Goal: Information Seeking & Learning: Understand process/instructions

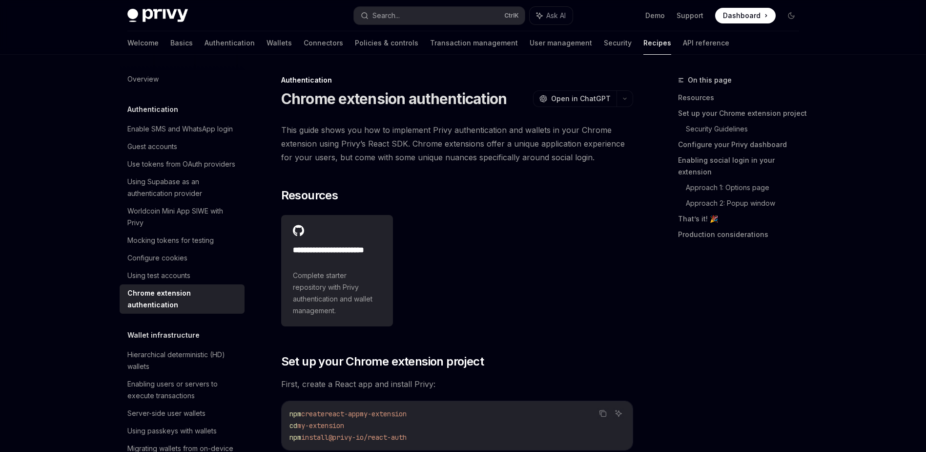
scroll to position [2673, 0]
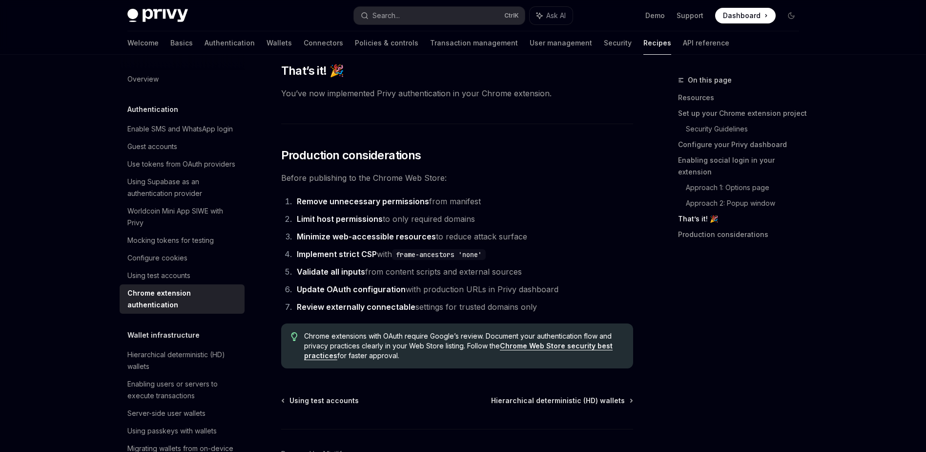
click at [399, 226] on li "Limit host permissions to only required domains" at bounding box center [463, 219] width 339 height 14
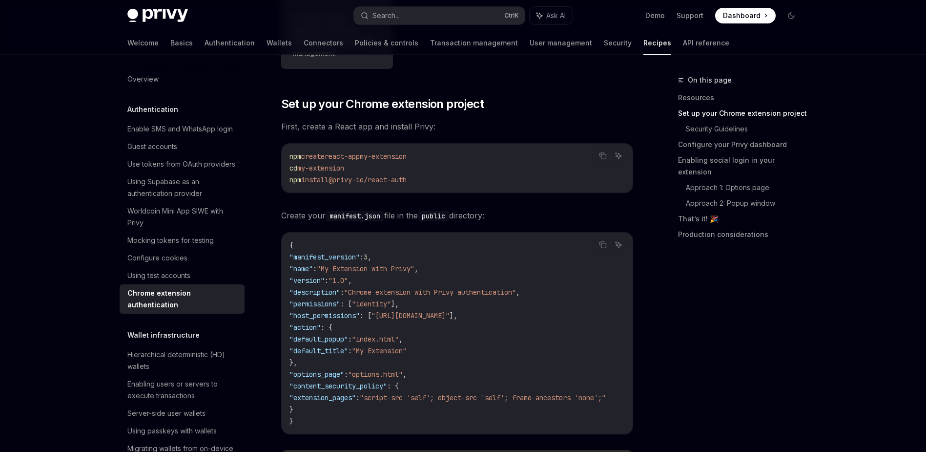
scroll to position [264, 0]
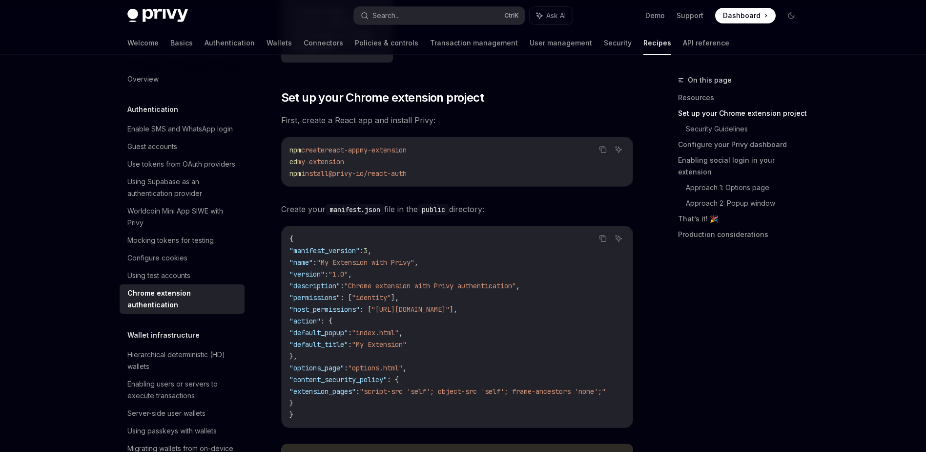
drag, startPoint x: 450, startPoint y: 170, endPoint x: 274, endPoint y: 173, distance: 175.8
copy span "npm install @privy-io/react-auth"
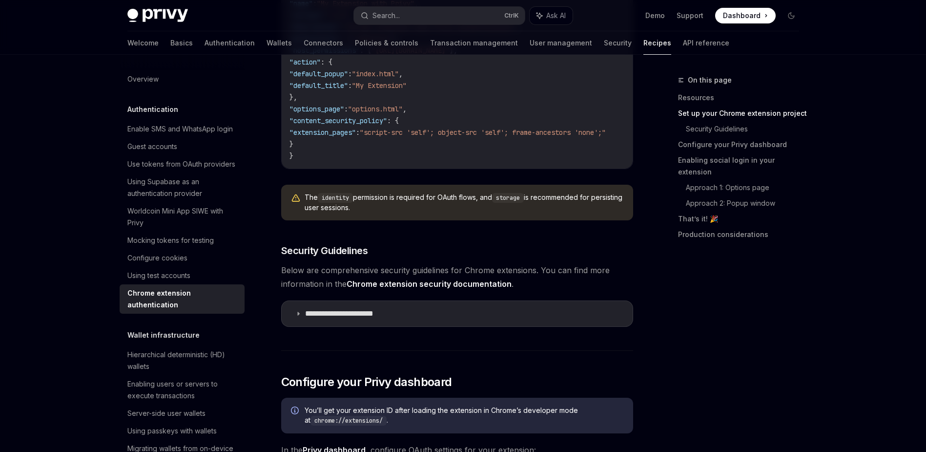
scroll to position [527, 0]
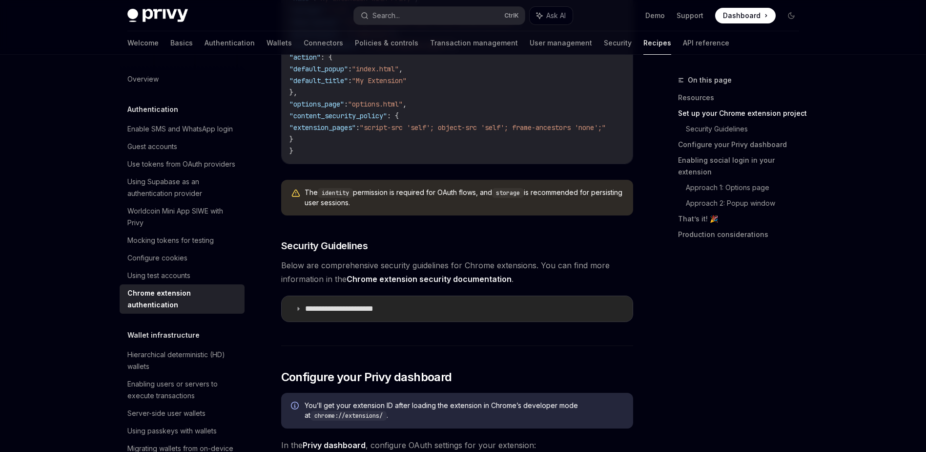
click at [346, 314] on p "**********" at bounding box center [348, 309] width 86 height 10
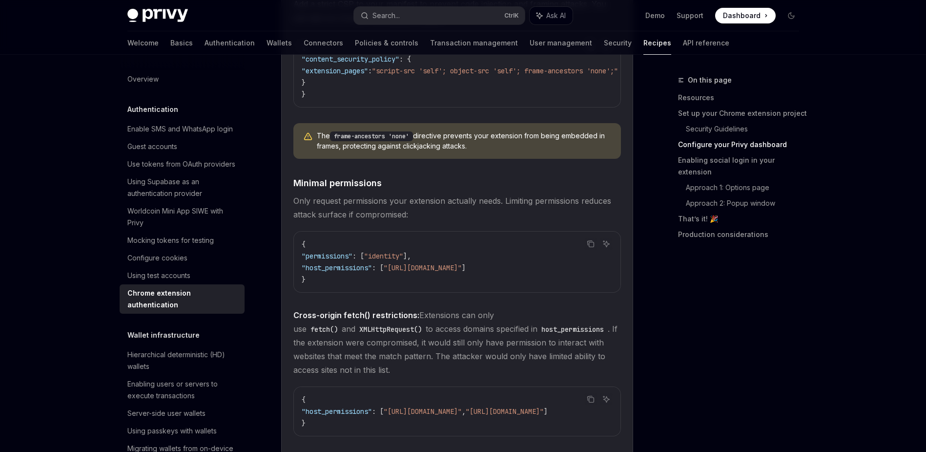
scroll to position [879, 0]
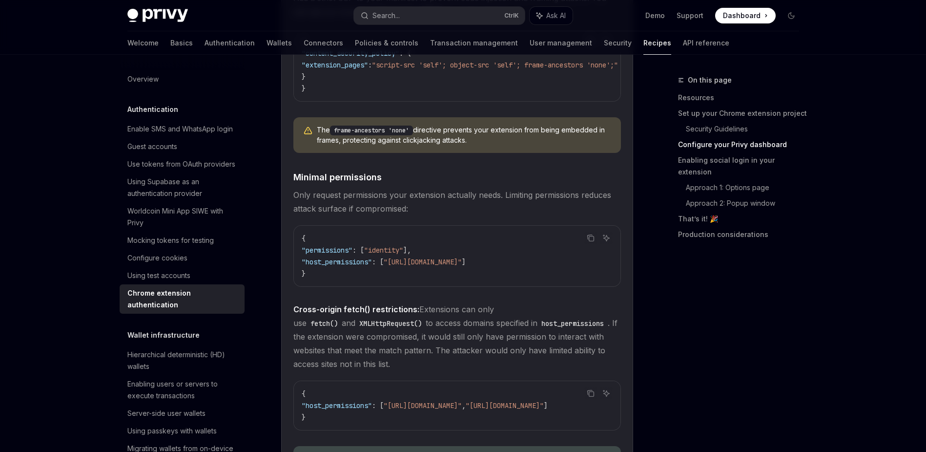
drag, startPoint x: 495, startPoint y: 270, endPoint x: 399, endPoint y: 270, distance: 96.7
click at [399, 266] on span ""[URL][DOMAIN_NAME]"" at bounding box center [423, 261] width 78 height 9
copy span "[URL][DOMAIN_NAME]"
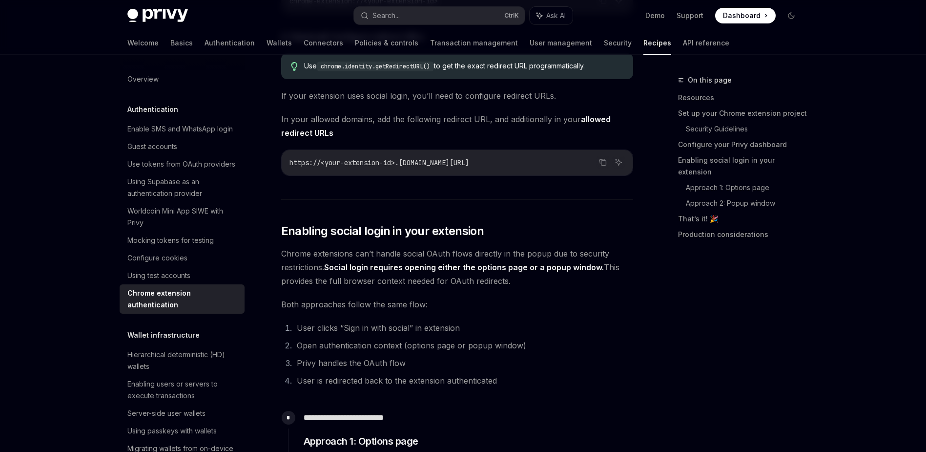
scroll to position [2374, 0]
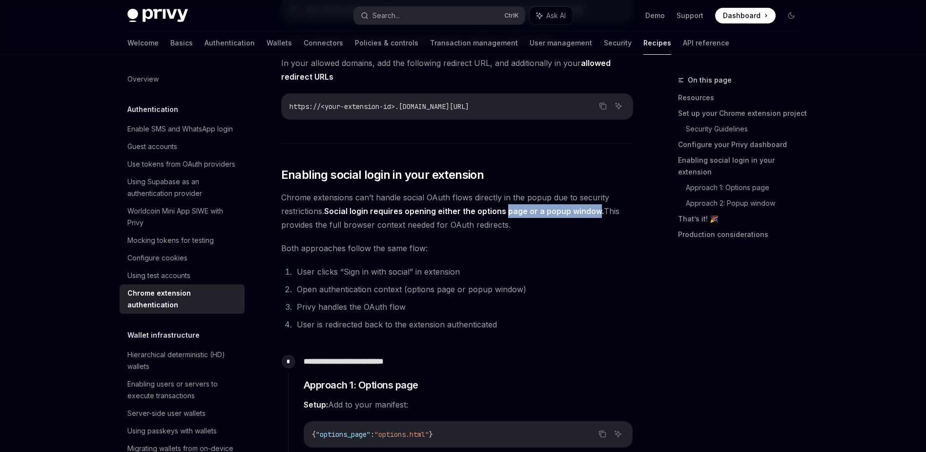
drag, startPoint x: 513, startPoint y: 230, endPoint x: 608, endPoint y: 230, distance: 95.2
click at [605, 230] on span "Chrome extensions can’t handle social OAuth flows directly in the popup due to …" at bounding box center [457, 210] width 352 height 41
click at [610, 230] on span "Chrome extensions can’t handle social OAuth flows directly in the popup due to …" at bounding box center [457, 210] width 352 height 41
drag, startPoint x: 567, startPoint y: 235, endPoint x: 563, endPoint y: 228, distance: 8.4
click at [558, 224] on span "Chrome extensions can’t handle social OAuth flows directly in the popup due to …" at bounding box center [457, 210] width 352 height 41
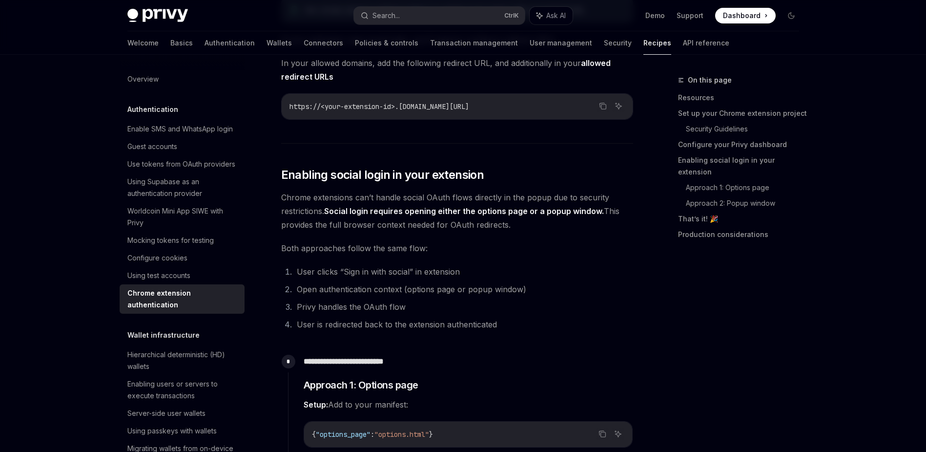
click at [581, 231] on span "Chrome extensions can’t handle social OAuth flows directly in the popup due to …" at bounding box center [457, 210] width 352 height 41
click at [587, 231] on span "Chrome extensions can’t handle social OAuth flows directly in the popup due to …" at bounding box center [457, 210] width 352 height 41
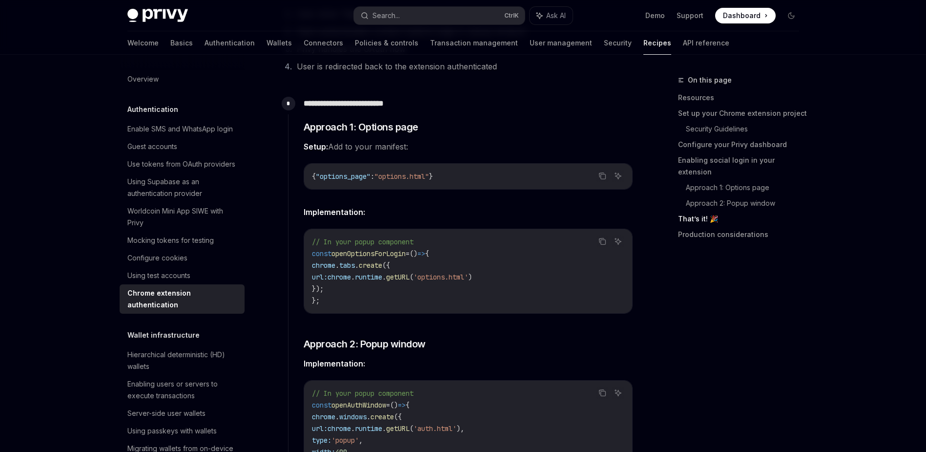
scroll to position [2637, 0]
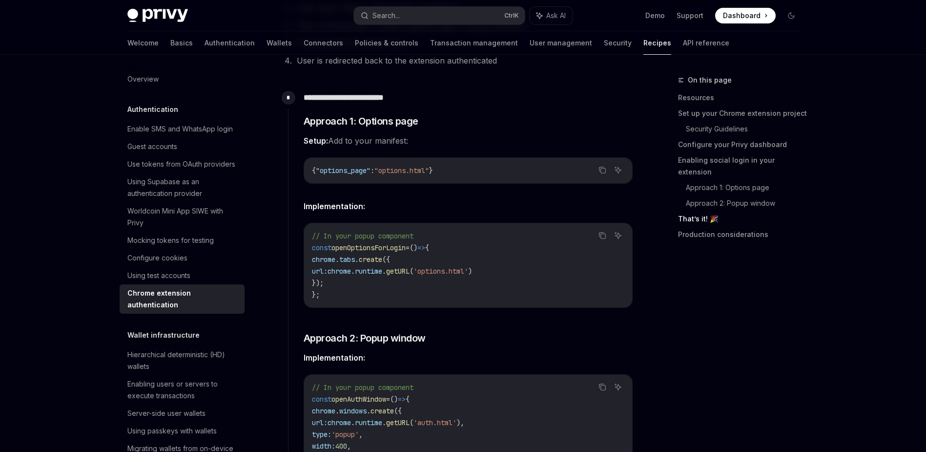
drag, startPoint x: 482, startPoint y: 284, endPoint x: 417, endPoint y: 290, distance: 65.2
click at [334, 287] on code "// In your popup component const openOptionsForLogin = () => { chrome . tabs . …" at bounding box center [468, 265] width 313 height 70
click at [468, 275] on span "'options.html'" at bounding box center [441, 271] width 55 height 9
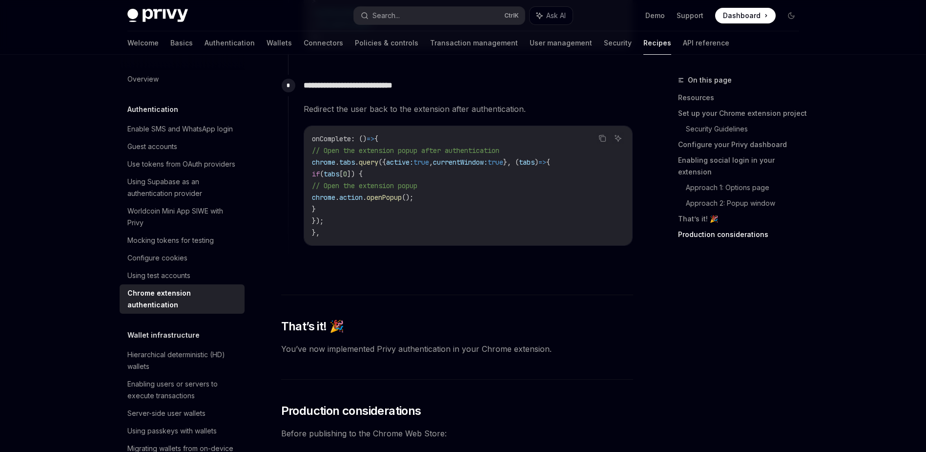
scroll to position [3692, 0]
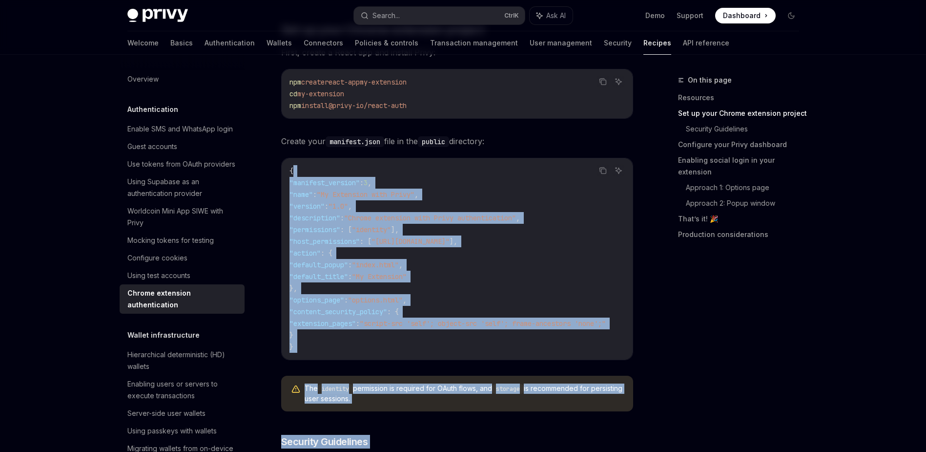
scroll to position [0, 0]
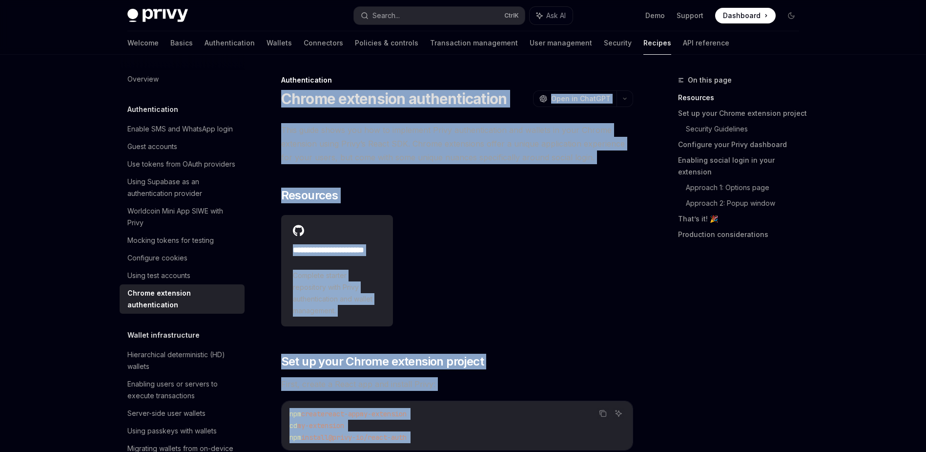
drag, startPoint x: 587, startPoint y: 252, endPoint x: 286, endPoint y: 97, distance: 338.6
copy div "**********"
click at [459, 138] on span "This guide shows you how to implement Privy authentication and wallets in your …" at bounding box center [457, 143] width 352 height 41
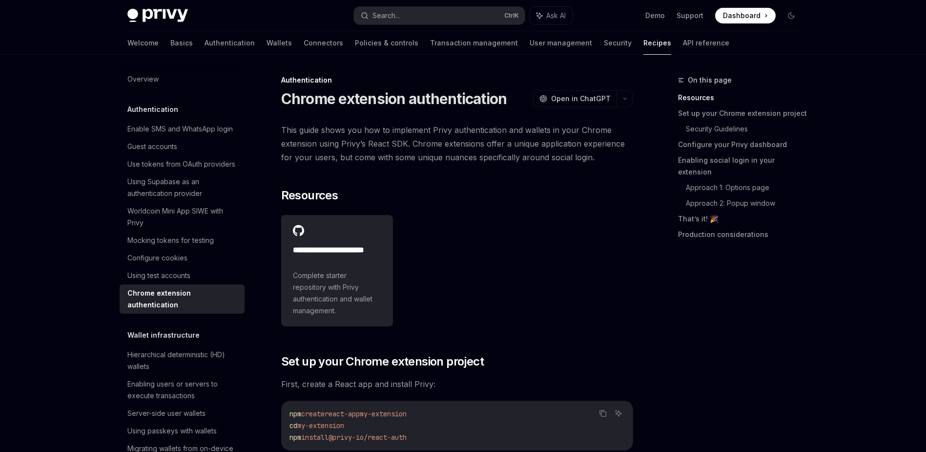
click at [589, 221] on div "**********" at bounding box center [457, 270] width 352 height 119
click at [479, 248] on div "**********" at bounding box center [457, 270] width 352 height 119
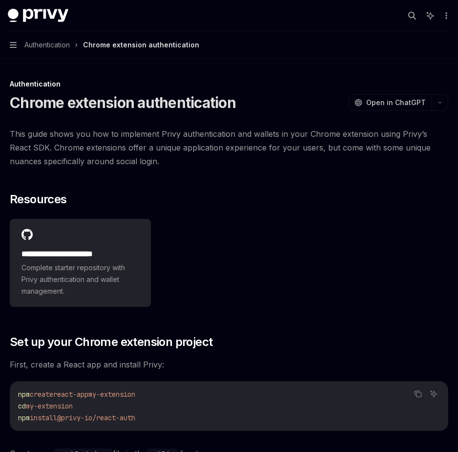
type textarea "*"
